Goal: Find specific page/section: Find specific page/section

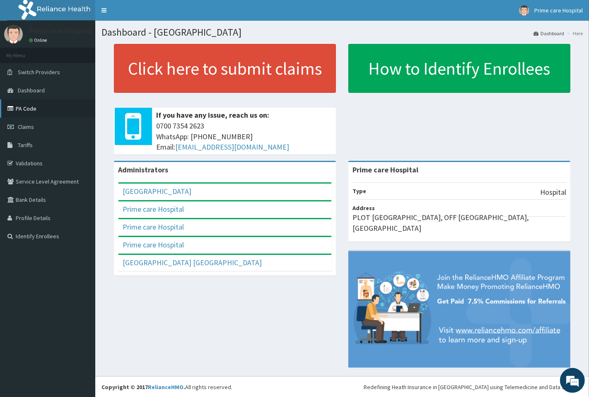
click at [44, 108] on link "PA Code" at bounding box center [47, 108] width 95 height 18
click at [31, 105] on link "PA Code" at bounding box center [47, 108] width 95 height 18
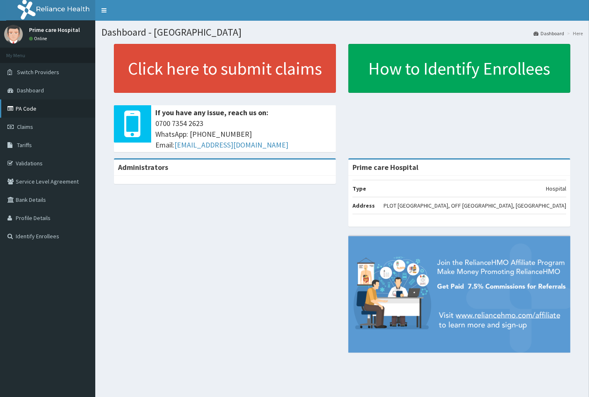
click at [27, 111] on link "PA Code" at bounding box center [47, 108] width 95 height 18
click at [34, 109] on link "PA Code" at bounding box center [47, 108] width 95 height 18
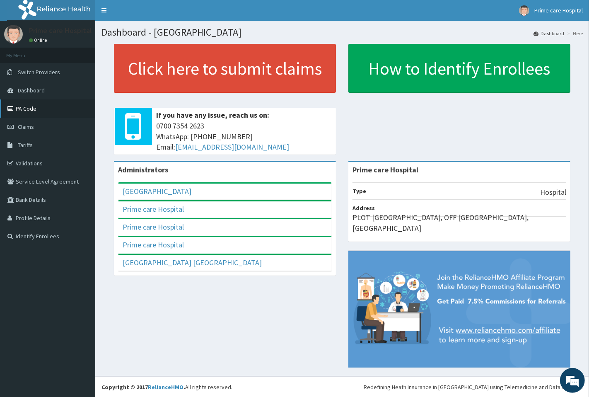
click at [46, 109] on link "PA Code" at bounding box center [47, 108] width 95 height 18
